Goal: Transaction & Acquisition: Purchase product/service

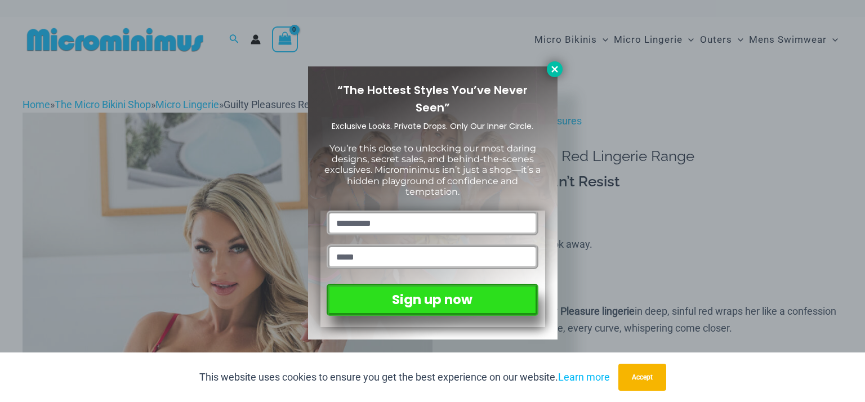
click at [556, 66] on icon at bounding box center [554, 69] width 6 height 6
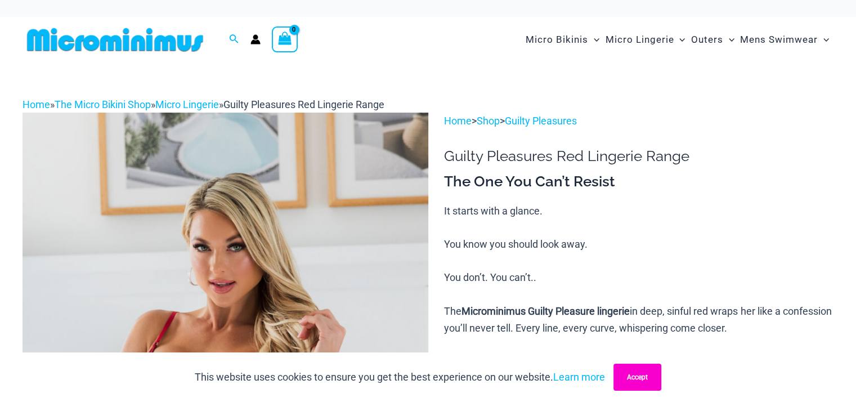
click at [633, 379] on button "Accept" at bounding box center [638, 377] width 48 height 27
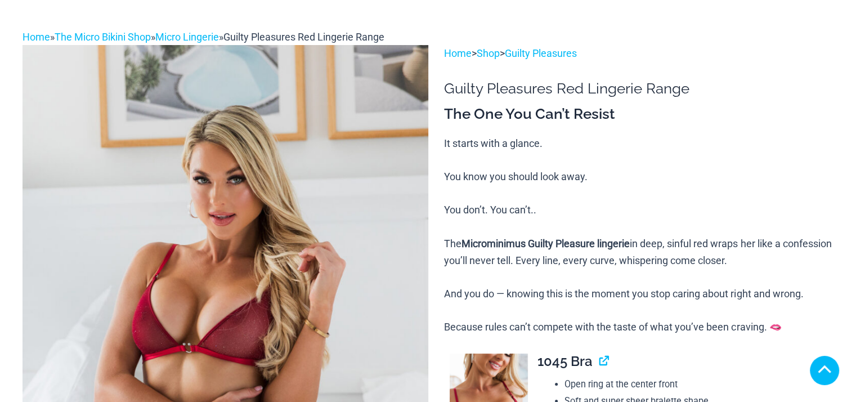
scroll to position [188, 0]
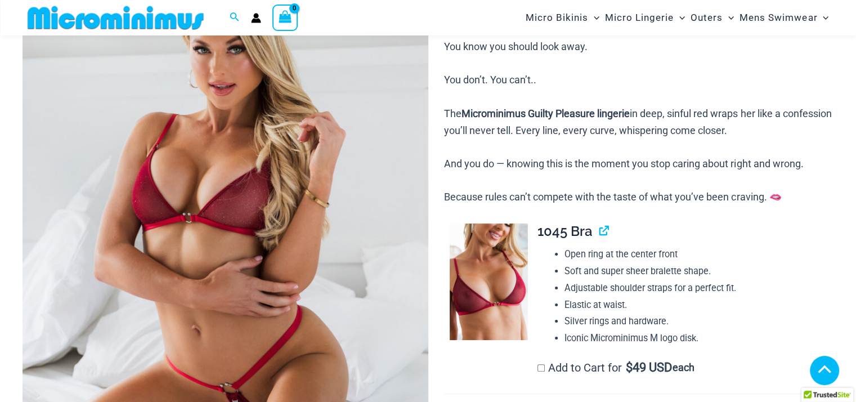
drag, startPoint x: 555, startPoint y: 190, endPoint x: 706, endPoint y: 190, distance: 150.3
click at [706, 224] on div "**********" at bounding box center [678, 301] width 311 height 154
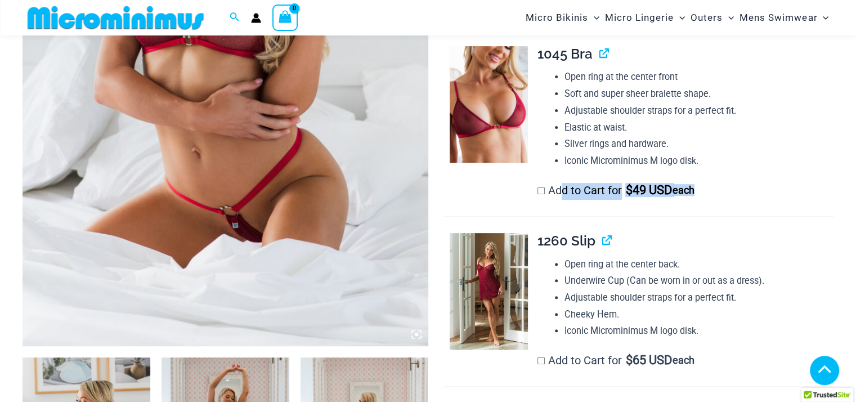
click at [695, 190] on span "each" at bounding box center [684, 190] width 22 height 11
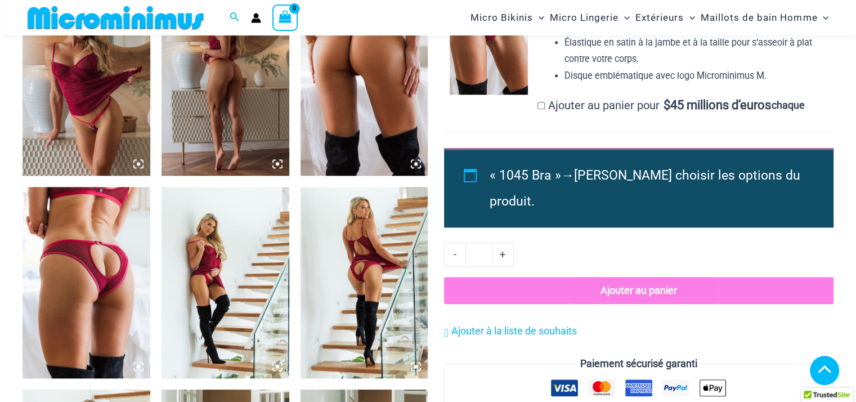
scroll to position [1115, 0]
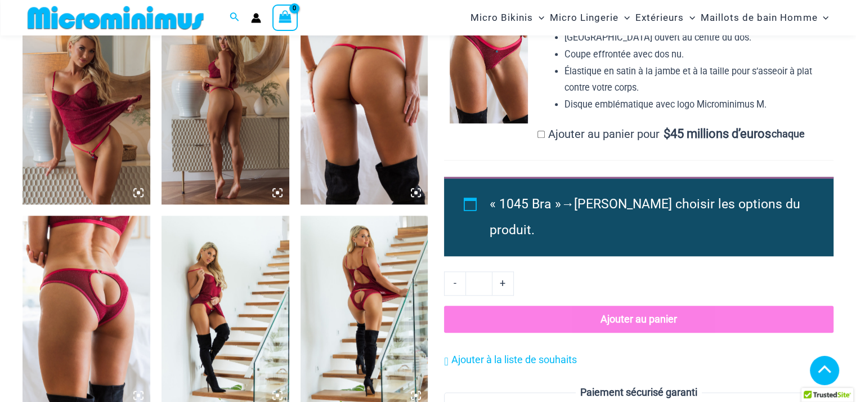
click at [619, 215] on span "Veuillez choisir les options du produit." at bounding box center [645, 217] width 311 height 41
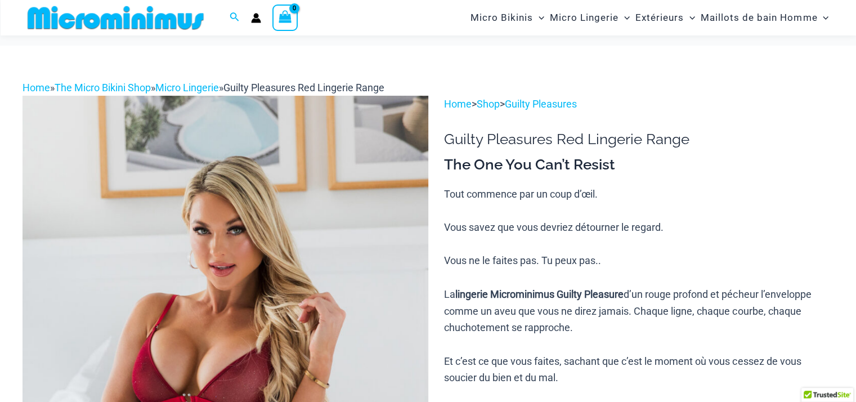
scroll to position [0, 0]
